Goal: Information Seeking & Learning: Learn about a topic

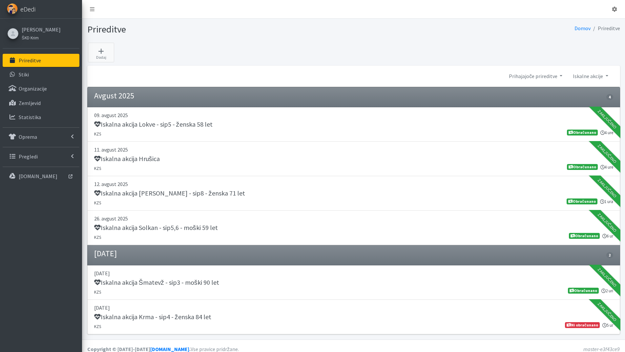
scroll to position [6, 0]
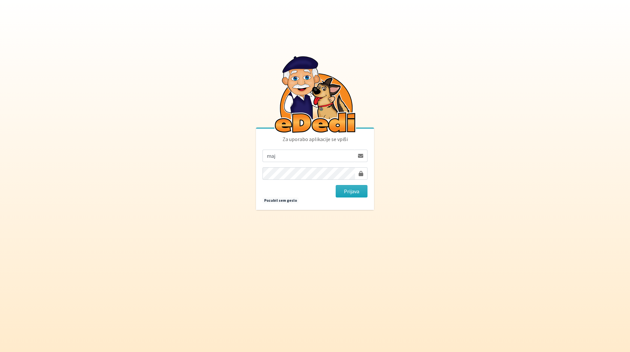
type input "[EMAIL_ADDRESS][DOMAIN_NAME]"
click at [336, 185] on button "Prijava" at bounding box center [352, 191] width 32 height 12
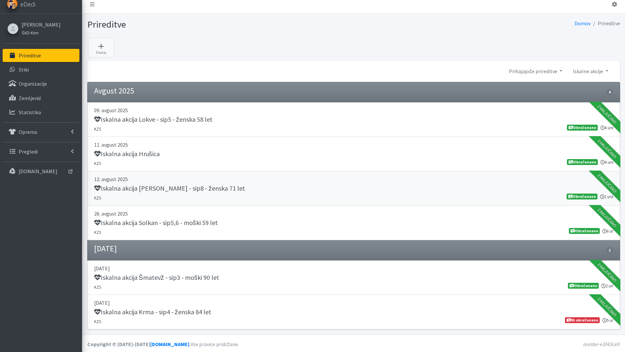
scroll to position [6, 0]
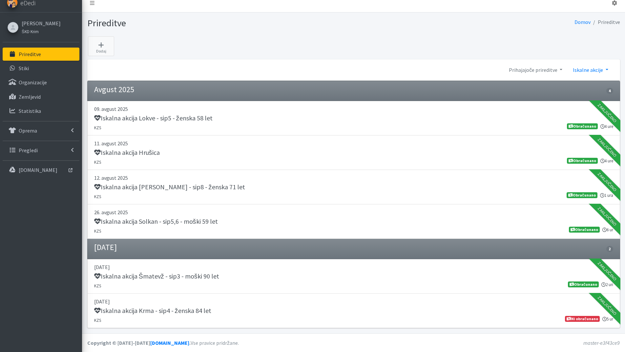
click at [608, 68] on link "Iskalne akcije" at bounding box center [591, 69] width 46 height 13
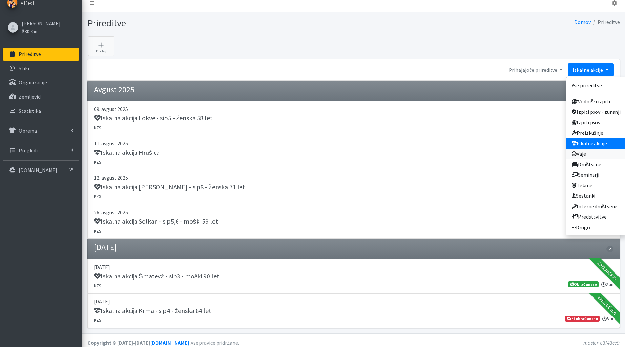
click at [587, 155] on link "Vaje" at bounding box center [596, 154] width 60 height 11
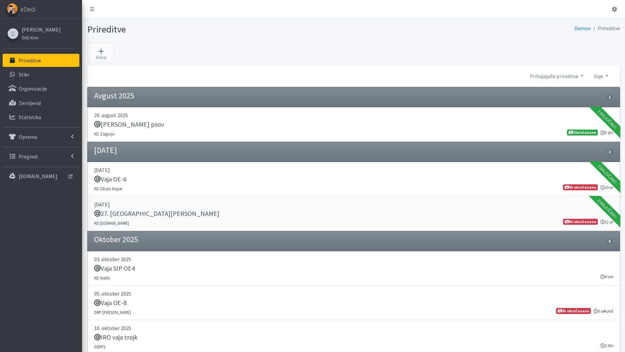
click at [140, 214] on h5 "27. [GEOGRAPHIC_DATA][PERSON_NAME]" at bounding box center [156, 214] width 125 height 8
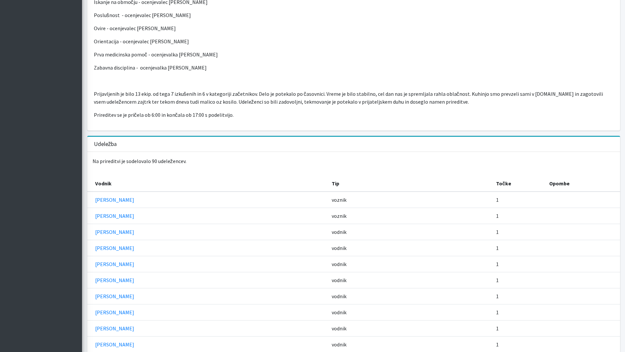
scroll to position [361, 0]
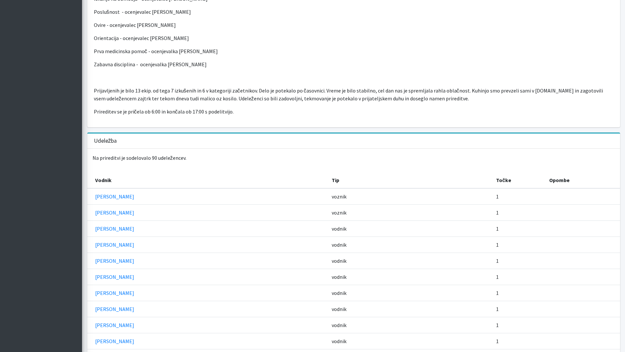
drag, startPoint x: 176, startPoint y: 92, endPoint x: 378, endPoint y: 103, distance: 202.8
click at [378, 103] on div "V soboto, [DATE] se je odvil 27. Memorial [PERSON_NAME] v organizaciji društva …" at bounding box center [353, 22] width 533 height 210
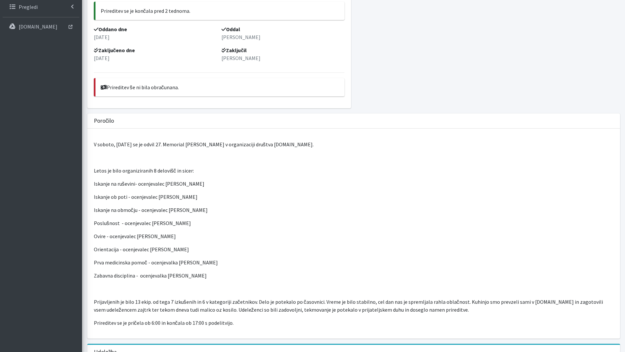
scroll to position [114, 0]
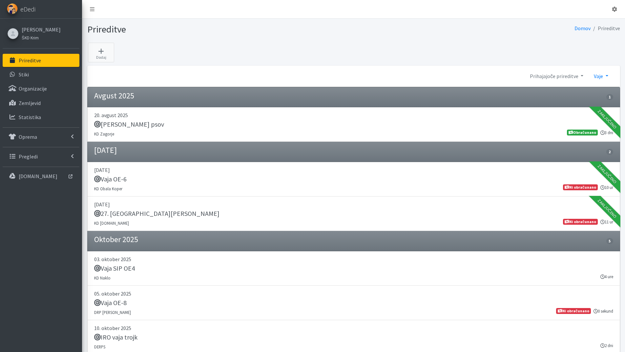
click at [608, 76] on link "Vaje" at bounding box center [601, 76] width 25 height 13
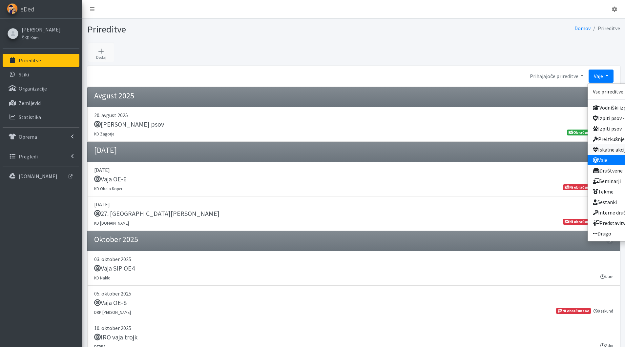
click at [605, 148] on link "Iskalne akcije" at bounding box center [618, 149] width 60 height 11
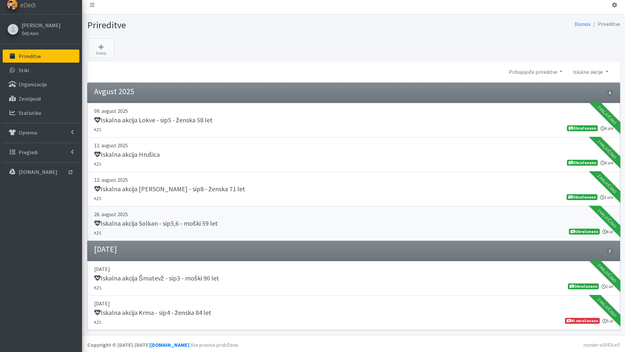
scroll to position [6, 0]
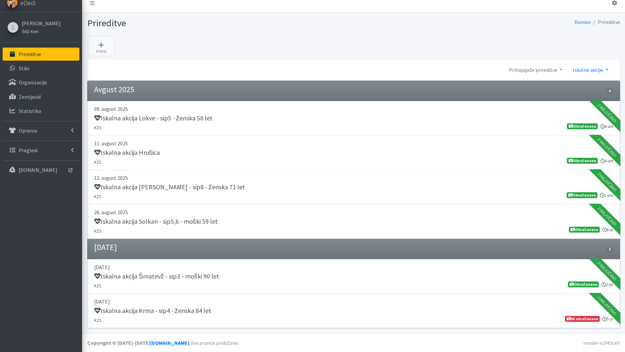
click at [607, 68] on link "Iskalne akcije" at bounding box center [591, 69] width 46 height 13
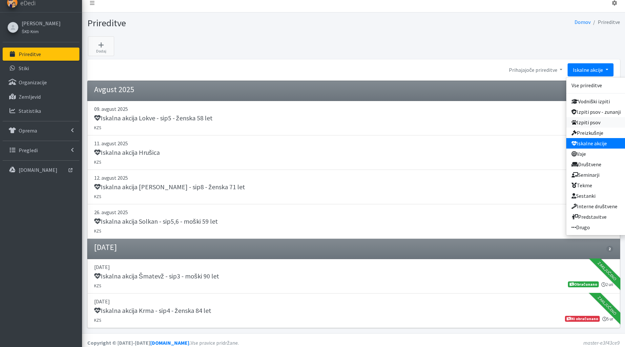
click at [586, 122] on link "Izpiti psov" at bounding box center [596, 122] width 60 height 11
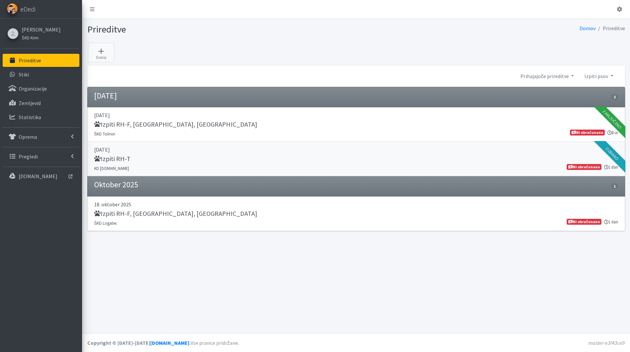
click at [114, 158] on h5 "Izpiti RH-T" at bounding box center [112, 159] width 36 height 8
